Goal: Task Accomplishment & Management: Use online tool/utility

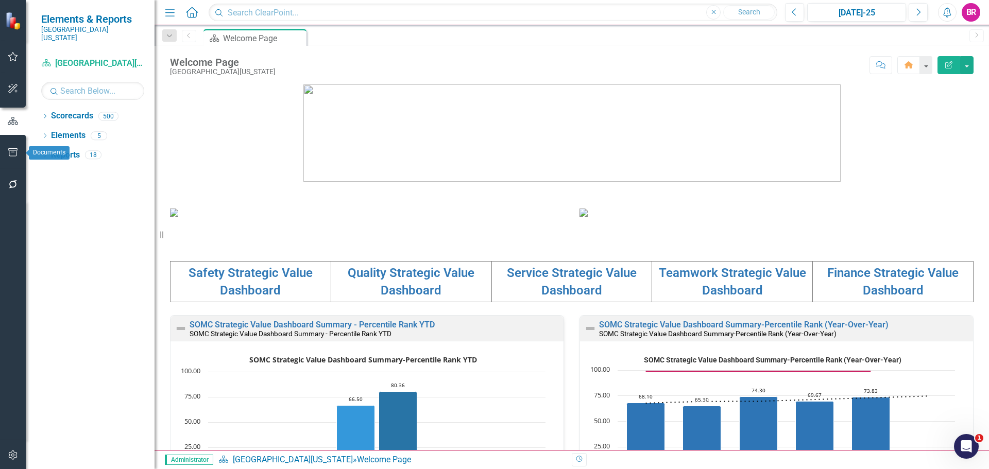
click at [14, 149] on icon "button" at bounding box center [12, 152] width 9 height 8
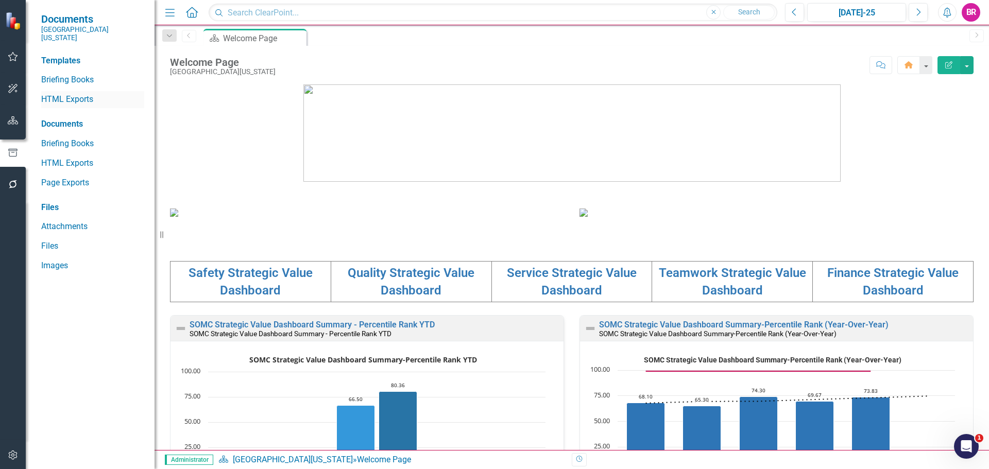
click at [76, 94] on link "HTML Exports" at bounding box center [92, 100] width 103 height 12
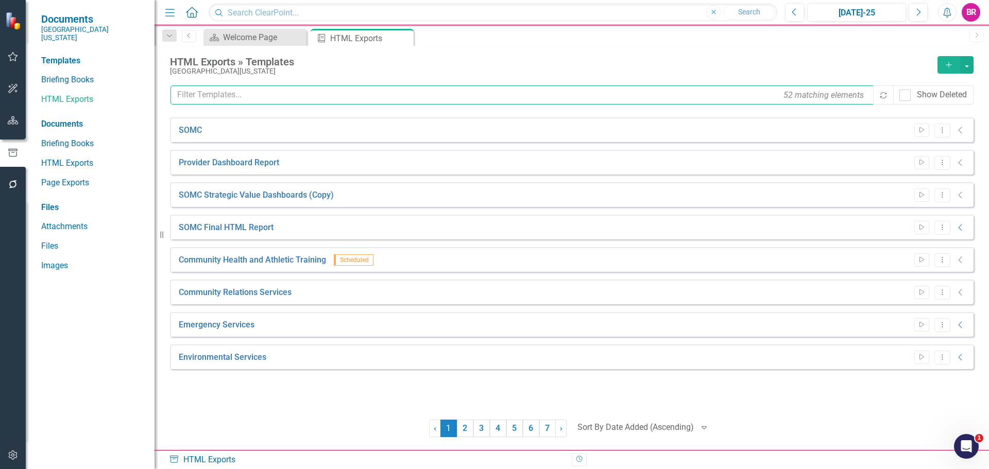
click at [332, 100] on input "text" at bounding box center [522, 94] width 704 height 19
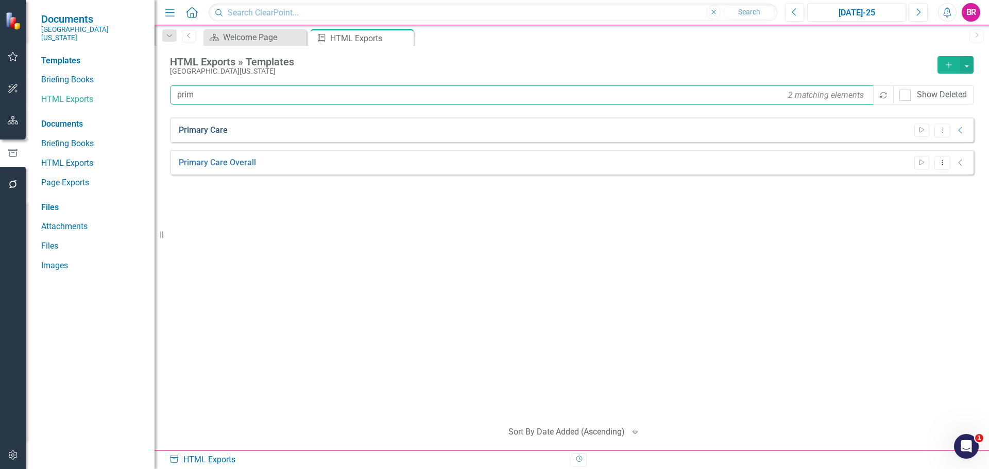
type input "prim"
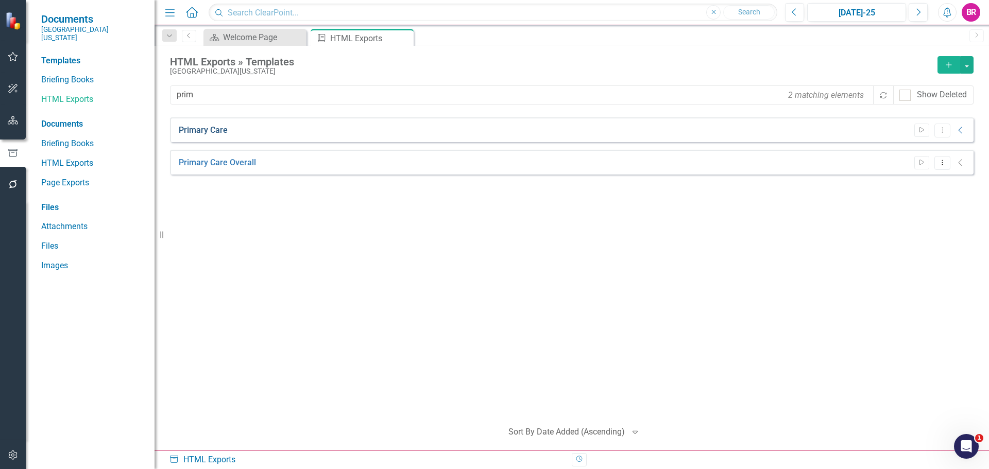
click at [184, 125] on link "Primary Care" at bounding box center [203, 131] width 49 height 12
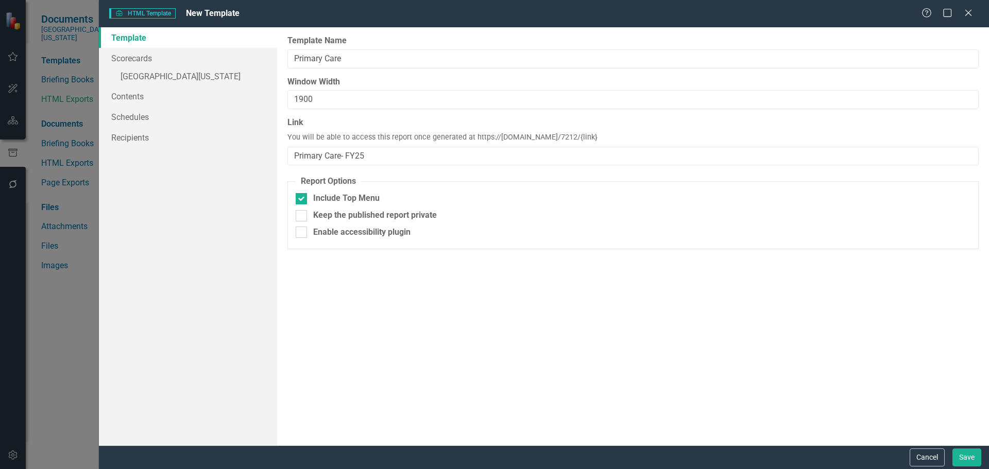
type input "Primary Care"
type input "1900"
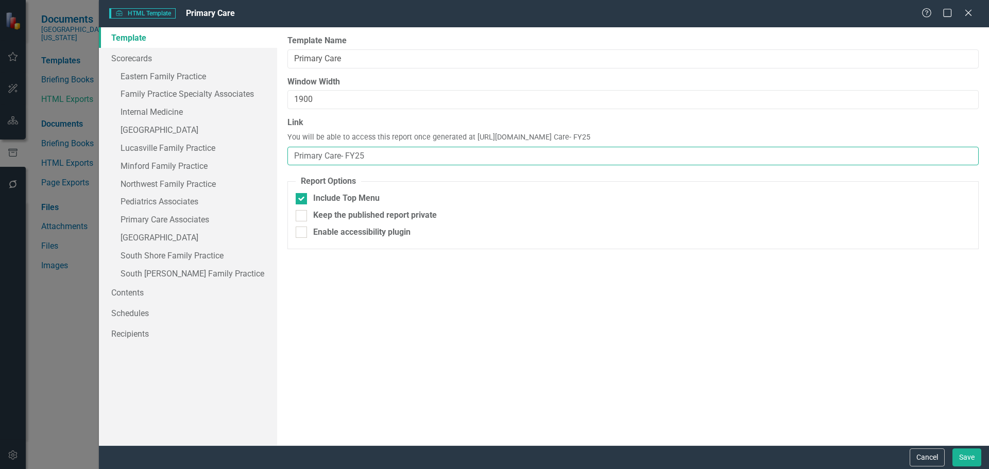
click at [340, 154] on input "Primary Care- FY25" at bounding box center [632, 156] width 691 height 19
click at [635, 345] on div "Report templates allow you to create HTML exports that include elements you sel…" at bounding box center [633, 236] width 712 height 418
click at [343, 156] on input "Primary Care - FY25" at bounding box center [632, 156] width 691 height 19
type input "Primary Care-FY25"
click at [983, 456] on div "Cancel Save" at bounding box center [544, 457] width 890 height 24
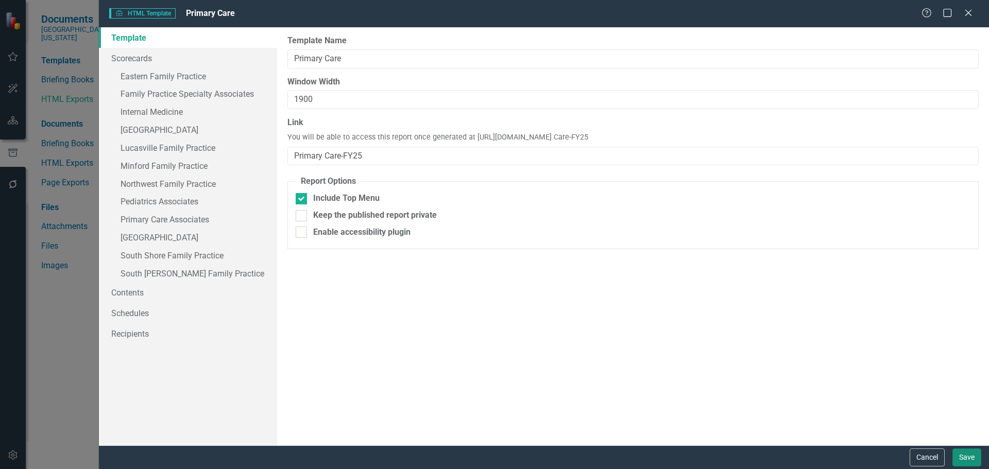
click at [973, 458] on button "Save" at bounding box center [966, 458] width 29 height 18
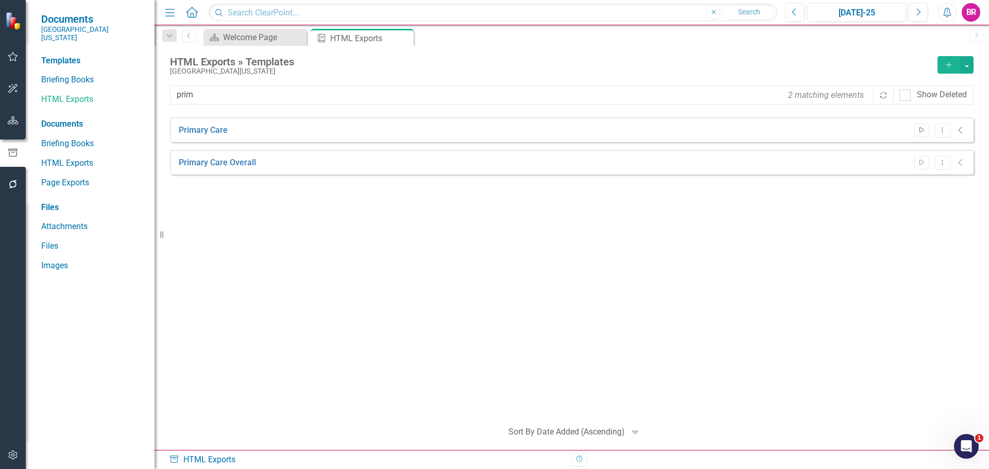
click at [923, 127] on icon "Start" at bounding box center [922, 130] width 8 height 6
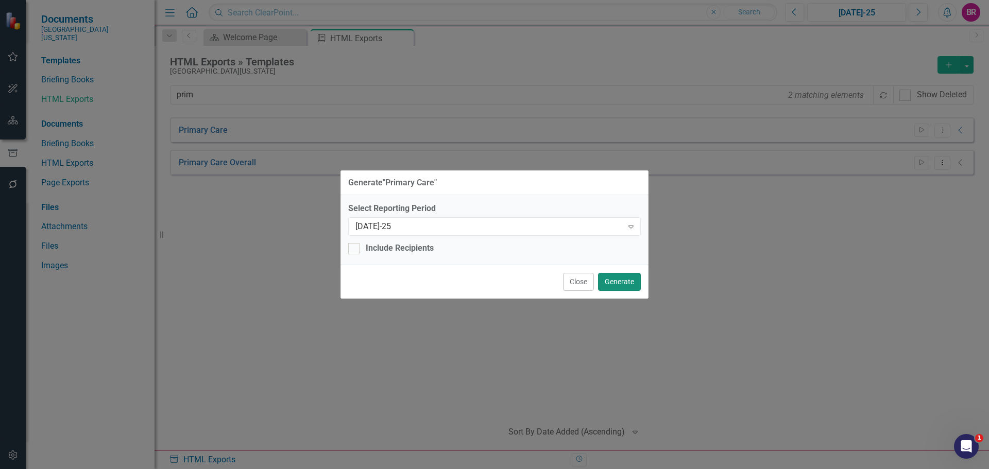
click at [614, 283] on button "Generate" at bounding box center [619, 282] width 43 height 18
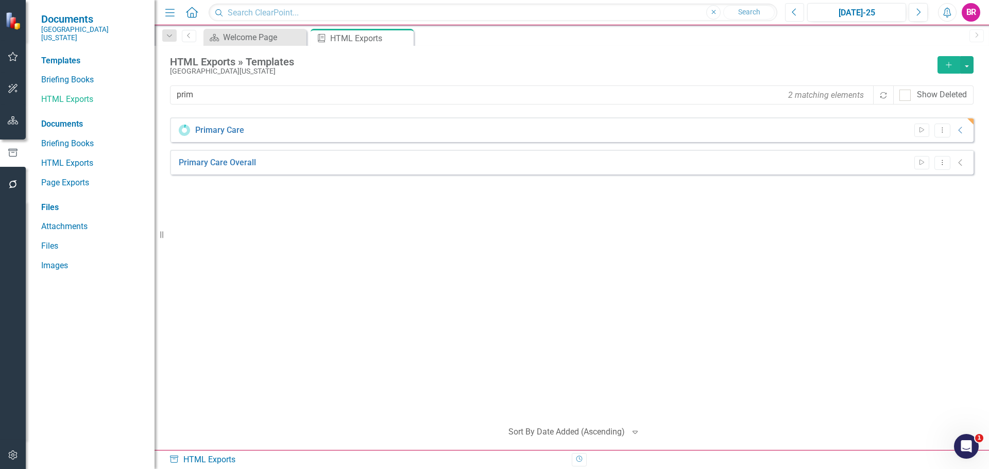
click at [792, 17] on button "Previous" at bounding box center [794, 12] width 19 height 19
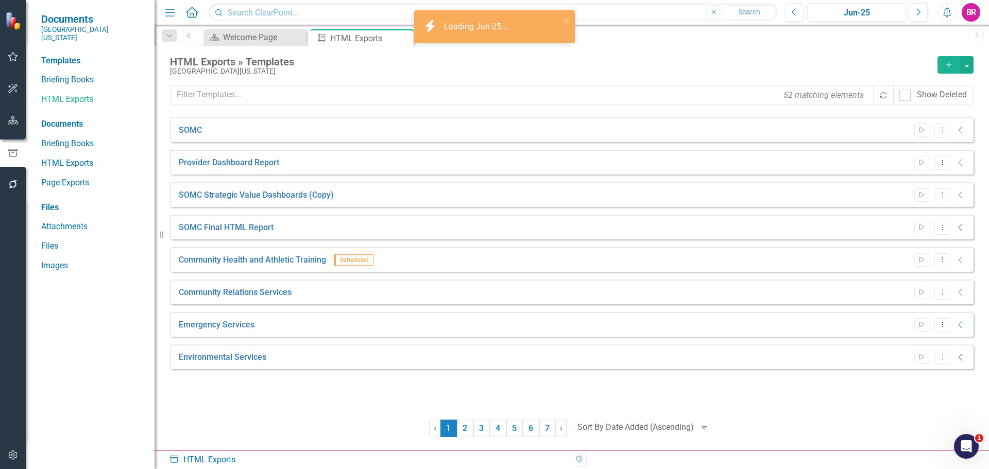
drag, startPoint x: 600, startPoint y: 73, endPoint x: 616, endPoint y: 81, distance: 18.2
click at [601, 74] on div "[GEOGRAPHIC_DATA][US_STATE]" at bounding box center [551, 71] width 762 height 8
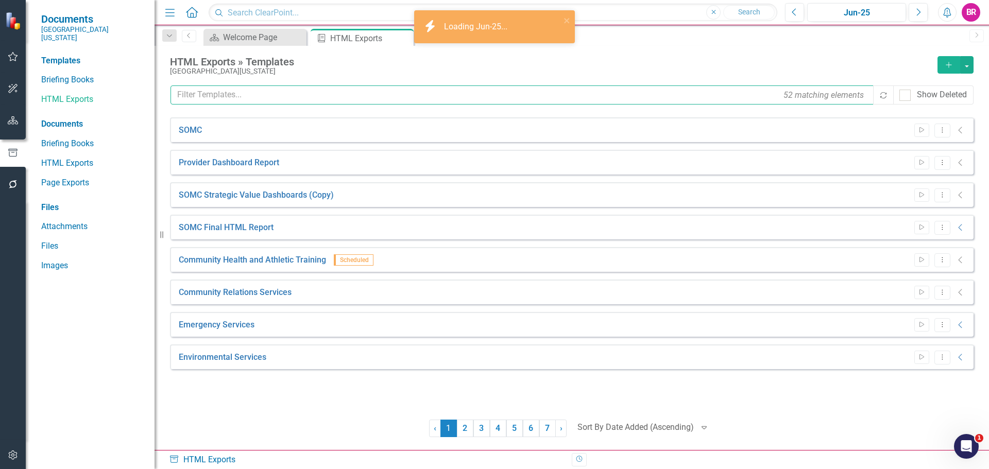
click at [613, 89] on input "text" at bounding box center [522, 94] width 704 height 19
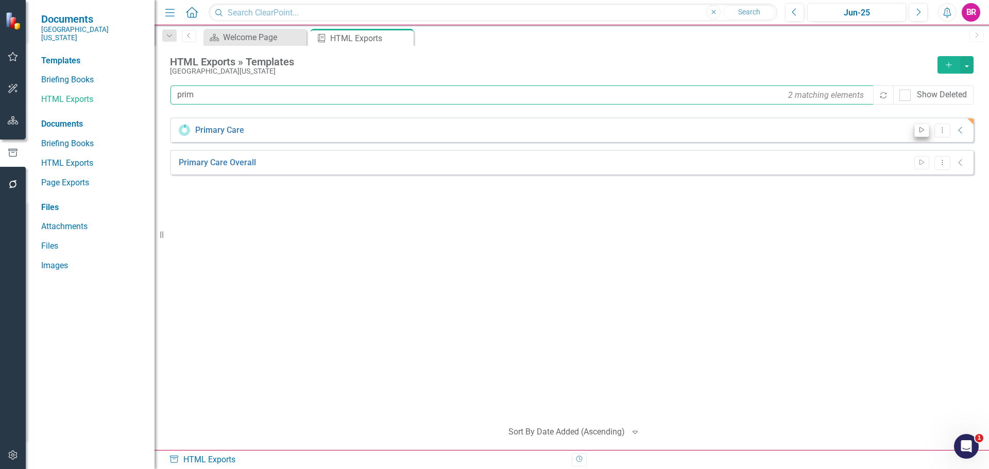
type input "prim"
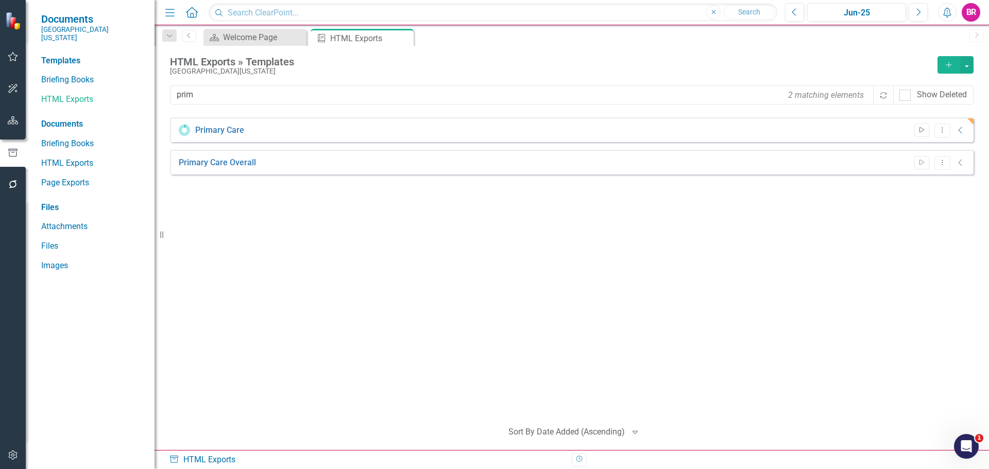
click at [918, 132] on icon "Start" at bounding box center [922, 130] width 8 height 6
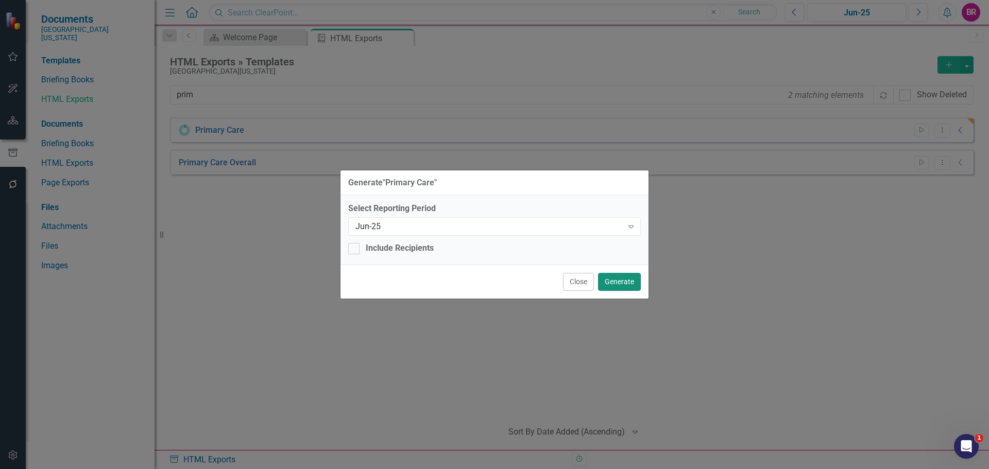
click at [628, 278] on button "Generate" at bounding box center [619, 282] width 43 height 18
